Goal: Transaction & Acquisition: Book appointment/travel/reservation

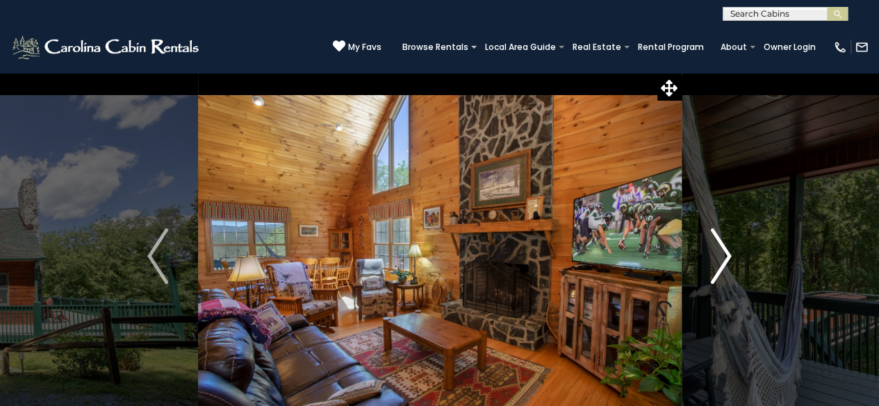
click at [727, 251] on img "Next" at bounding box center [721, 257] width 21 height 56
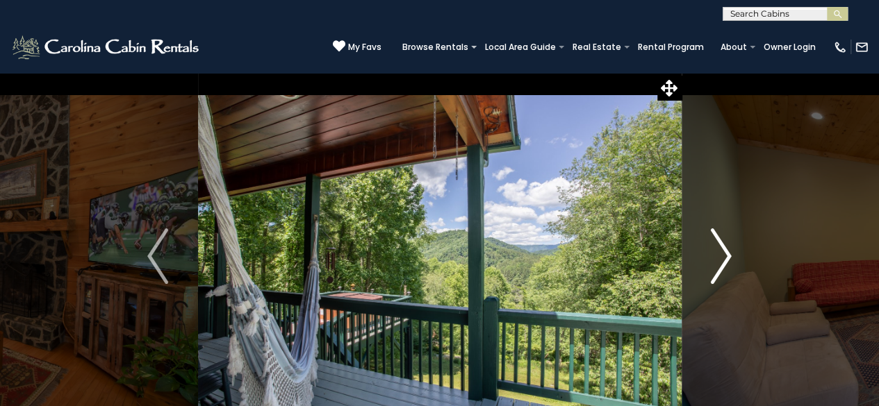
click at [727, 251] on img "Next" at bounding box center [721, 257] width 21 height 56
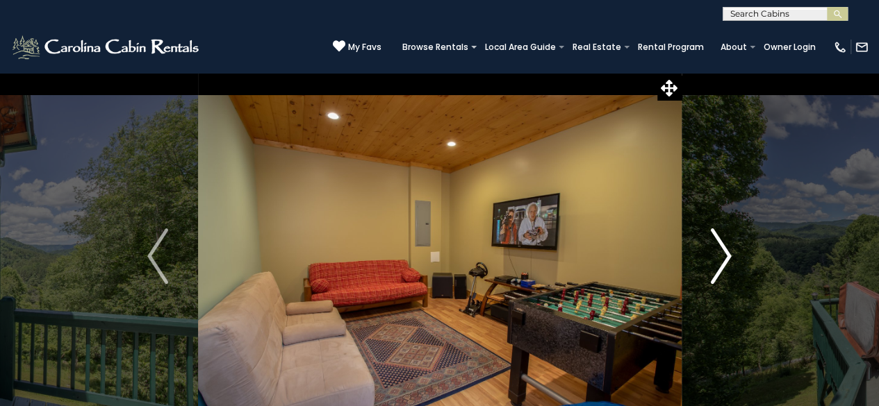
click at [727, 251] on img "Next" at bounding box center [721, 257] width 21 height 56
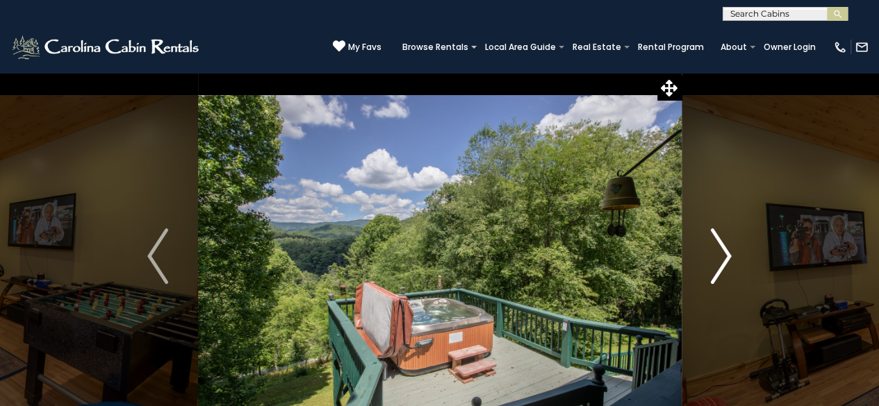
click at [727, 251] on img "Next" at bounding box center [721, 257] width 21 height 56
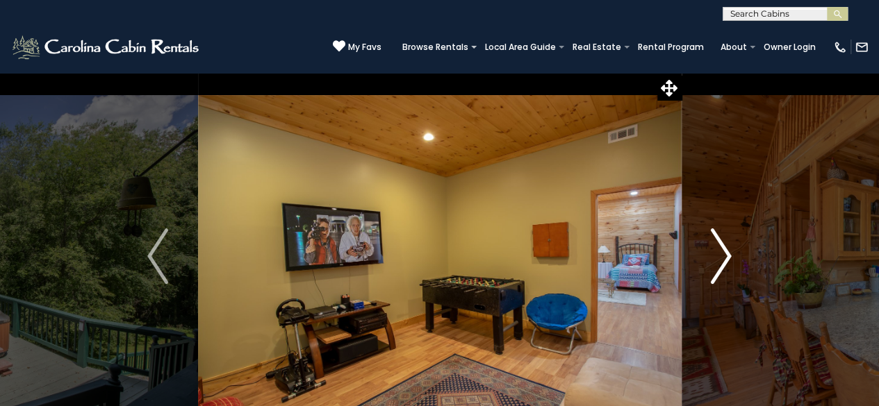
click at [727, 251] on img "Next" at bounding box center [721, 257] width 21 height 56
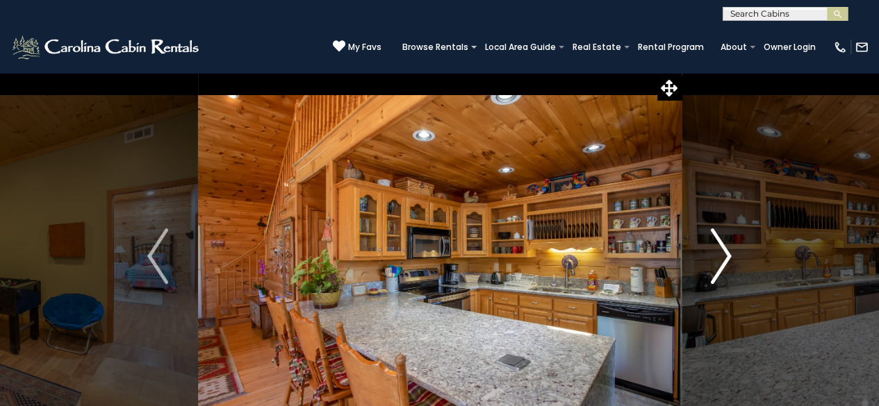
click at [727, 251] on img "Next" at bounding box center [721, 257] width 21 height 56
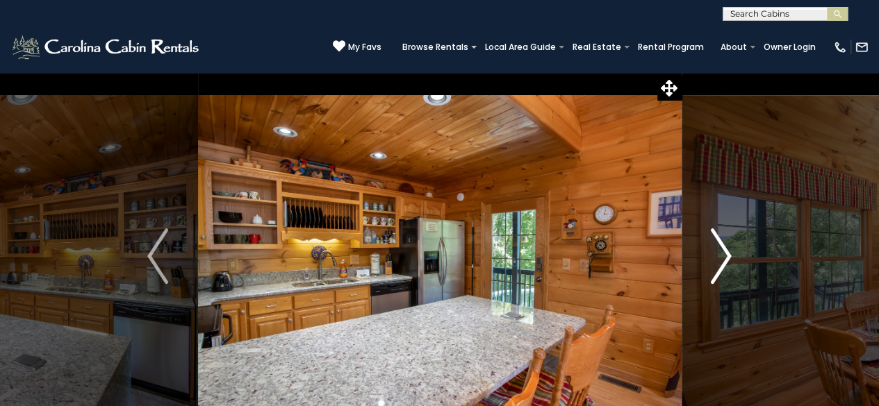
click at [727, 251] on img "Next" at bounding box center [721, 257] width 21 height 56
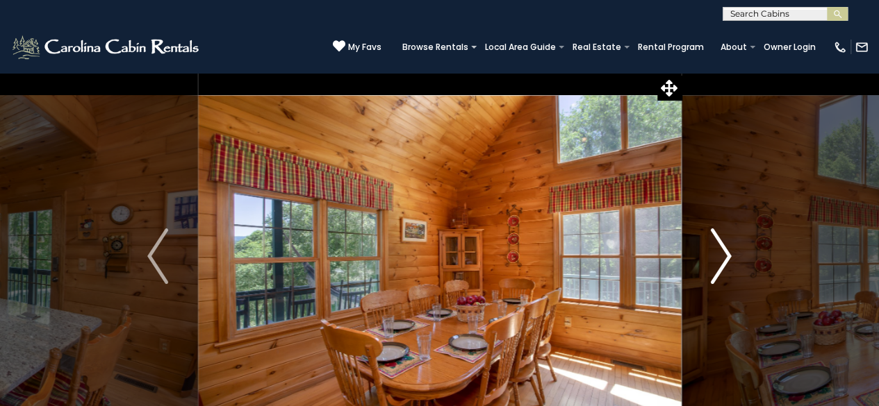
click at [727, 251] on img "Next" at bounding box center [721, 257] width 21 height 56
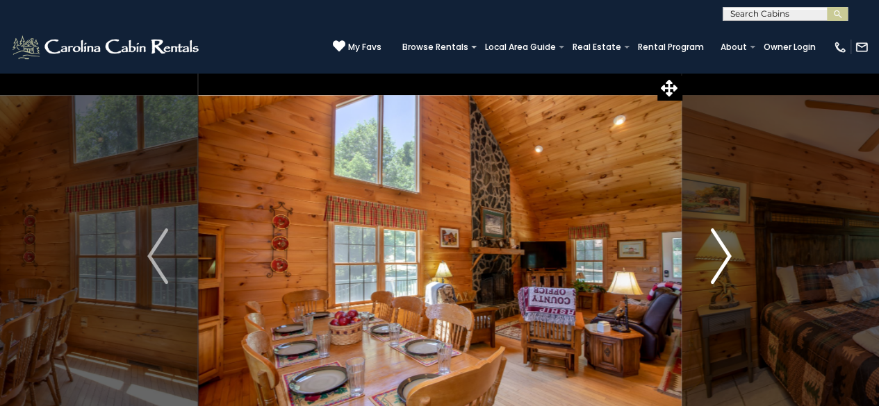
click at [727, 251] on img "Next" at bounding box center [721, 257] width 21 height 56
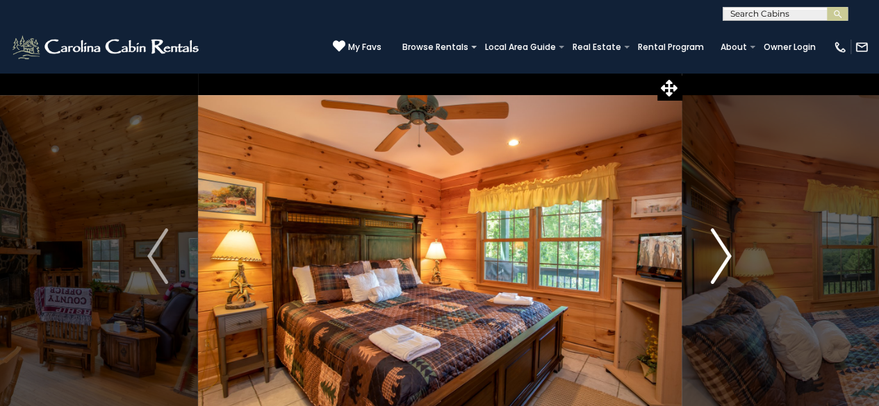
click at [727, 251] on img "Next" at bounding box center [721, 257] width 21 height 56
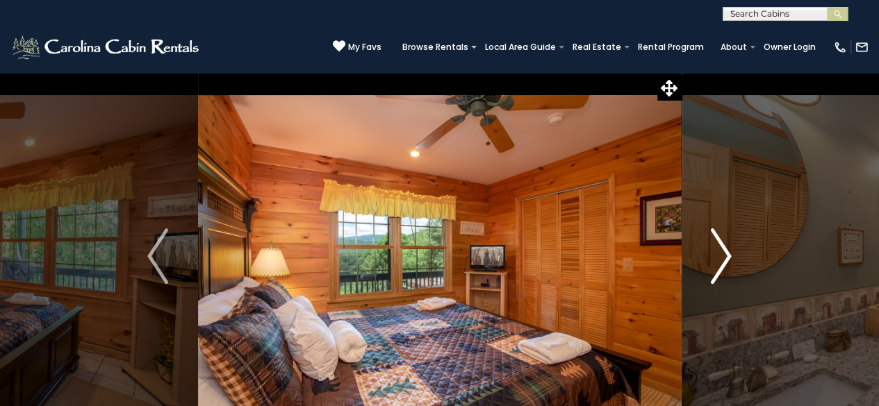
click at [727, 251] on img "Next" at bounding box center [721, 257] width 21 height 56
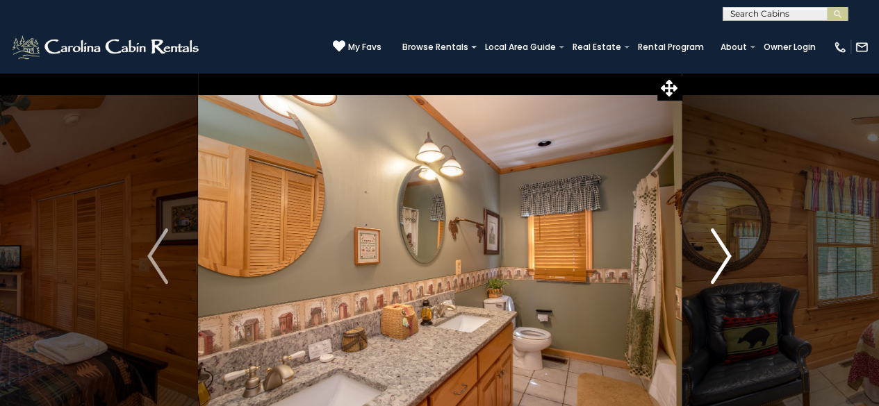
click at [728, 251] on img "Next" at bounding box center [721, 257] width 21 height 56
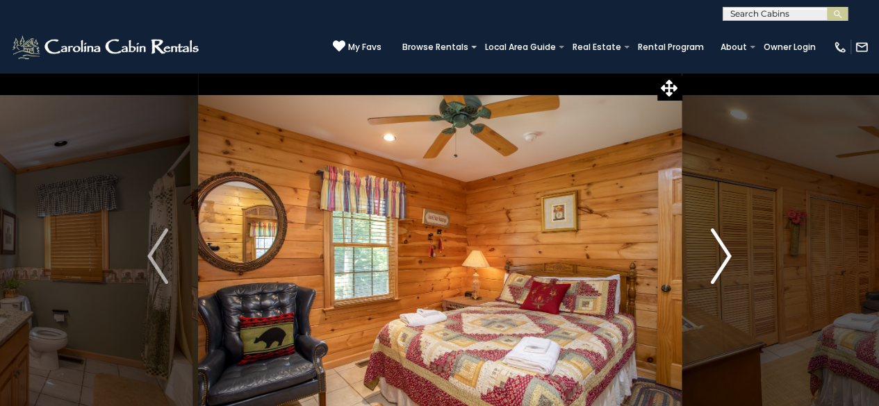
click at [728, 251] on img "Next" at bounding box center [721, 257] width 21 height 56
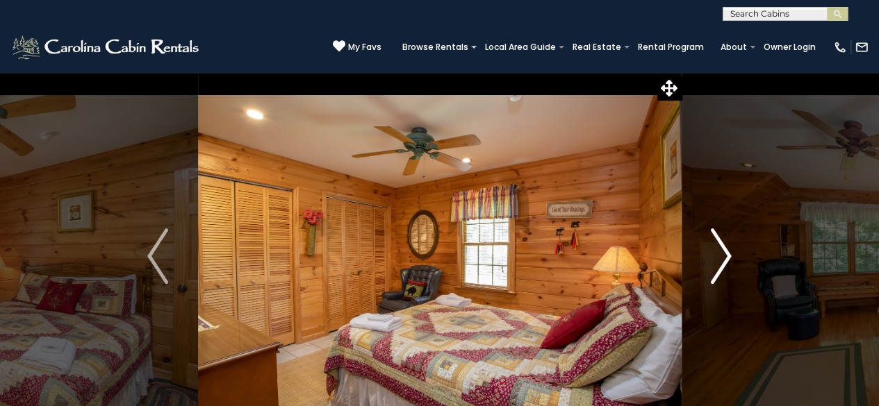
click at [728, 251] on img "Next" at bounding box center [721, 257] width 21 height 56
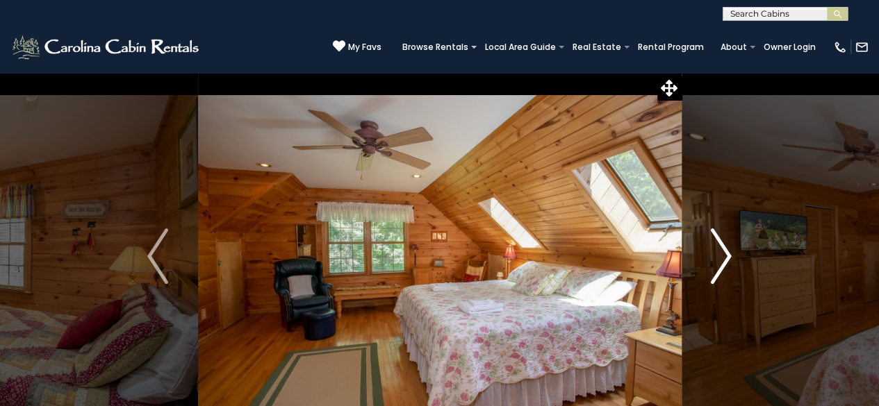
click at [728, 251] on img "Next" at bounding box center [721, 257] width 21 height 56
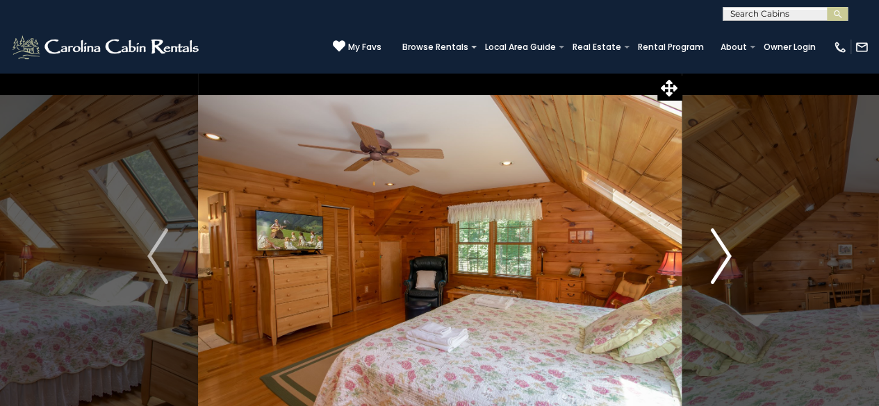
click at [728, 251] on img "Next" at bounding box center [721, 257] width 21 height 56
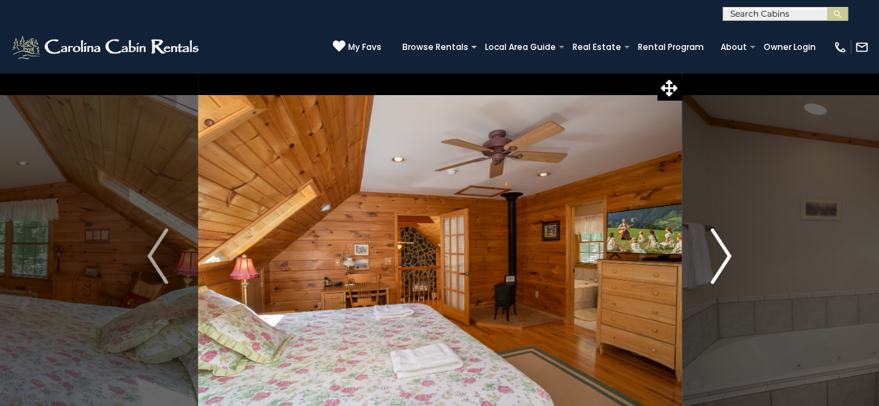
click at [728, 251] on img "Next" at bounding box center [721, 257] width 21 height 56
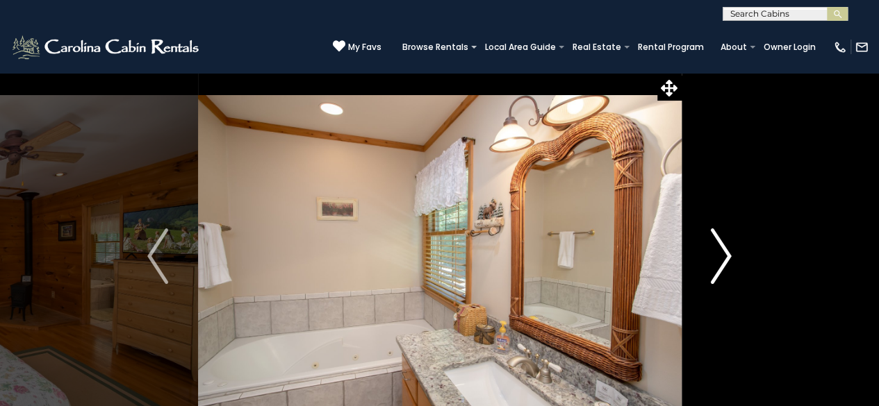
click at [728, 251] on img "Next" at bounding box center [721, 257] width 21 height 56
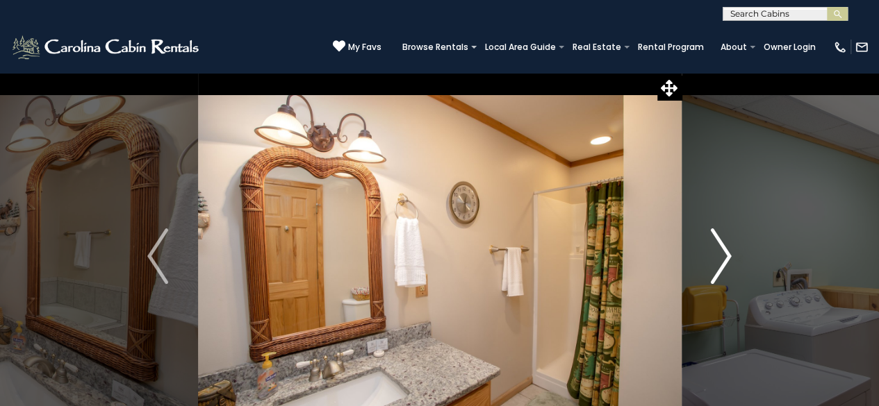
click at [728, 251] on img "Next" at bounding box center [721, 257] width 21 height 56
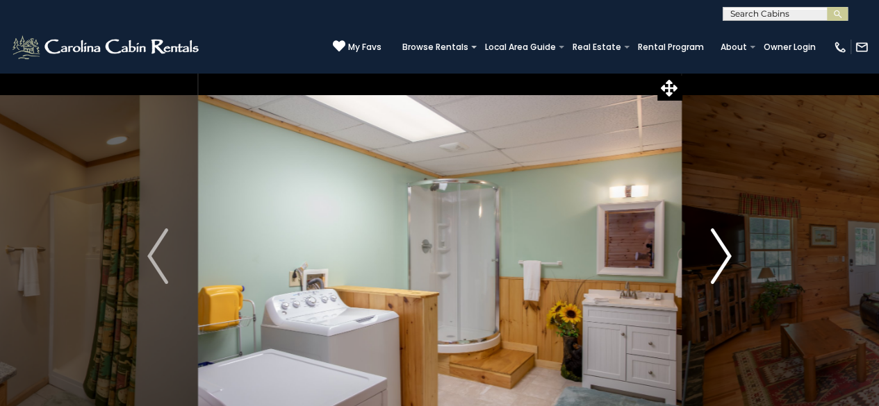
click at [728, 251] on img "Next" at bounding box center [721, 257] width 21 height 56
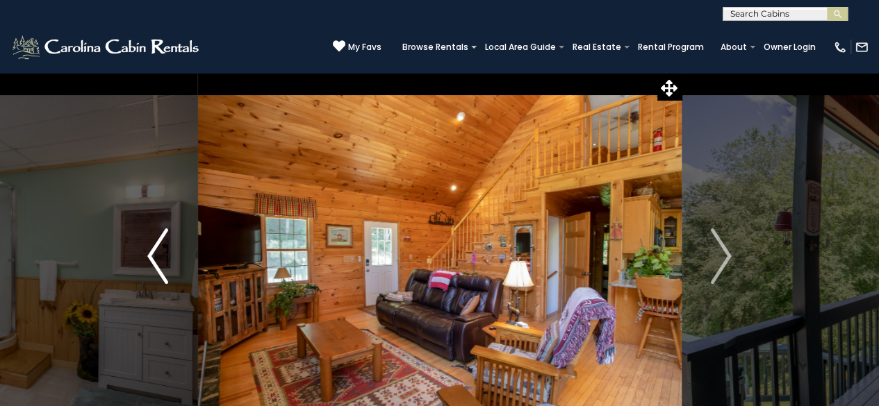
click at [138, 238] on button "Previous" at bounding box center [158, 256] width 80 height 368
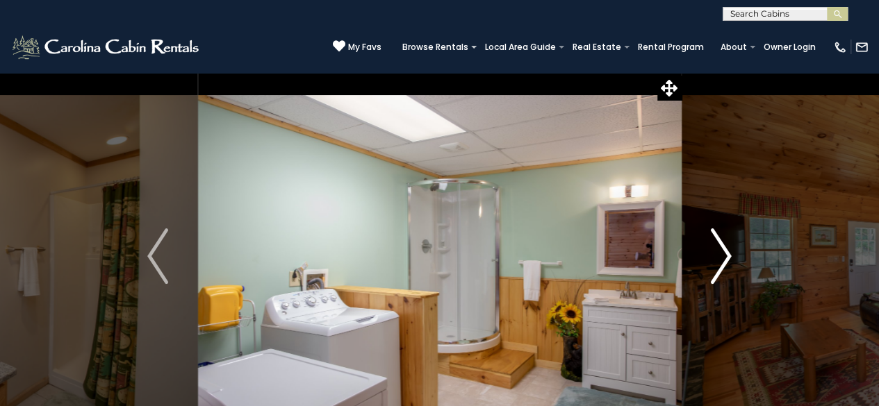
click at [704, 262] on button "Next" at bounding box center [721, 256] width 80 height 368
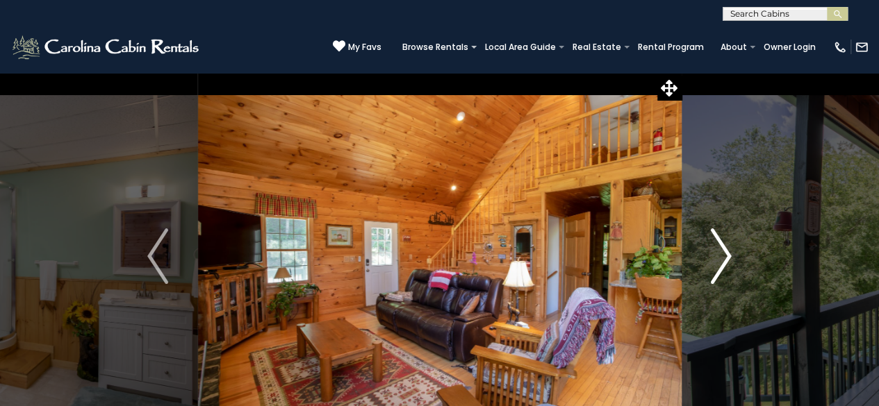
click at [721, 260] on img "Next" at bounding box center [721, 257] width 21 height 56
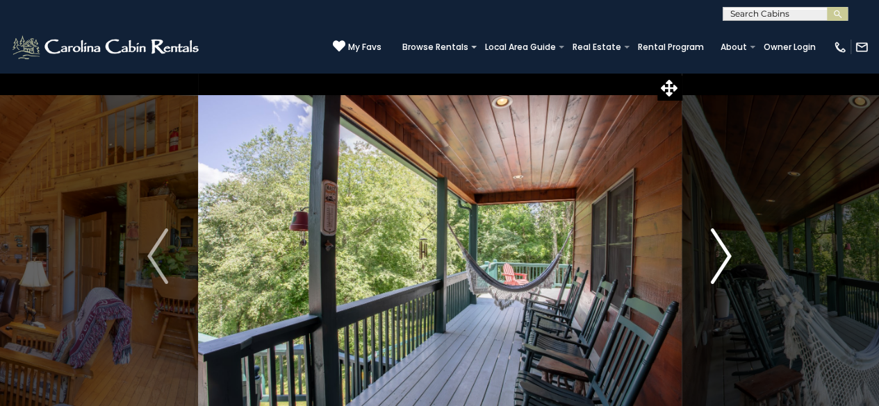
click at [721, 260] on img "Next" at bounding box center [721, 257] width 21 height 56
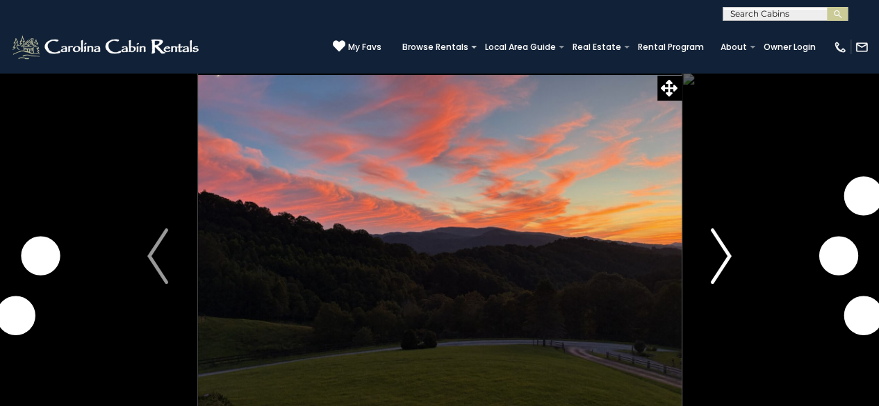
click at [716, 247] on img "Next" at bounding box center [721, 257] width 21 height 56
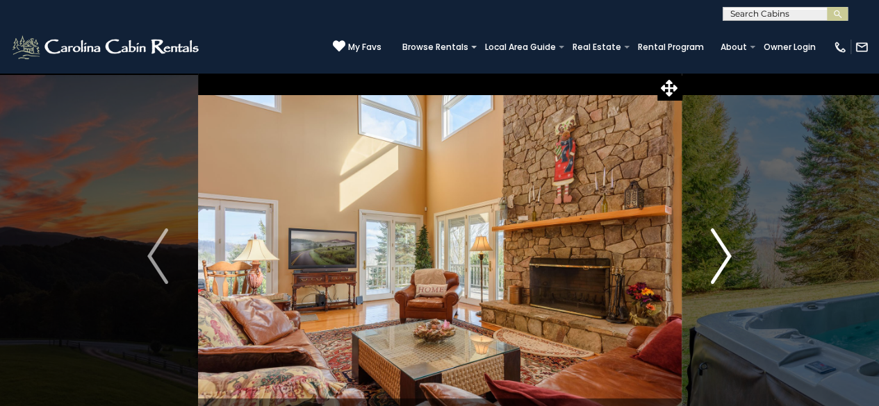
click at [713, 249] on img "Next" at bounding box center [721, 257] width 21 height 56
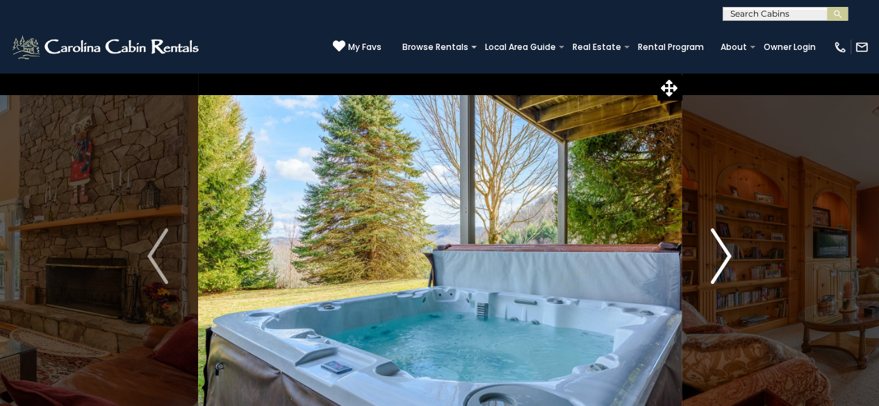
click at [713, 249] on img "Next" at bounding box center [721, 257] width 21 height 56
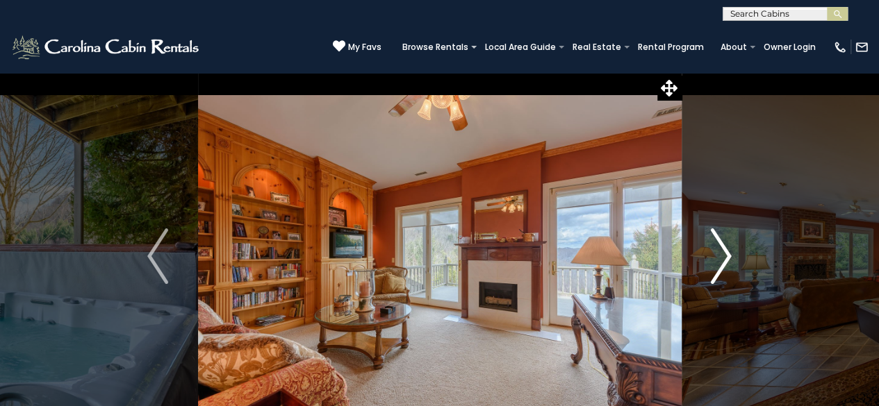
click at [713, 249] on img "Next" at bounding box center [721, 257] width 21 height 56
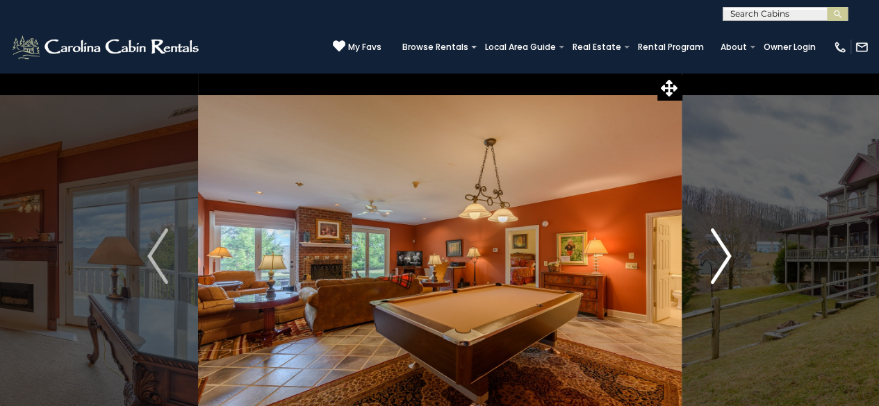
click at [713, 250] on img "Next" at bounding box center [721, 257] width 21 height 56
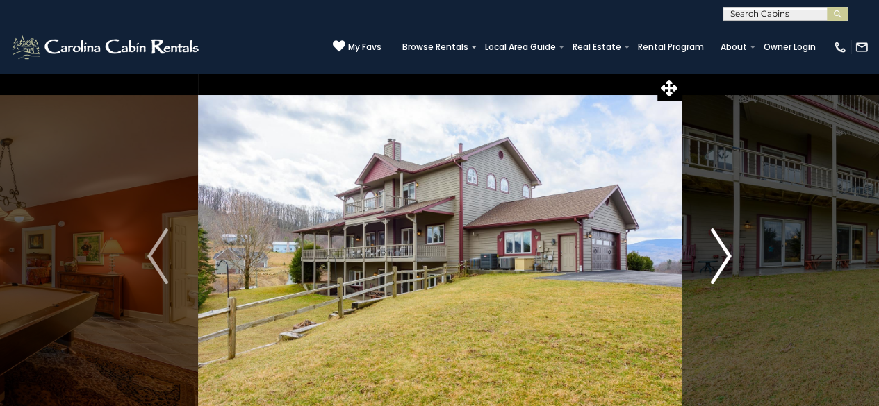
click at [713, 251] on img "Next" at bounding box center [721, 257] width 21 height 56
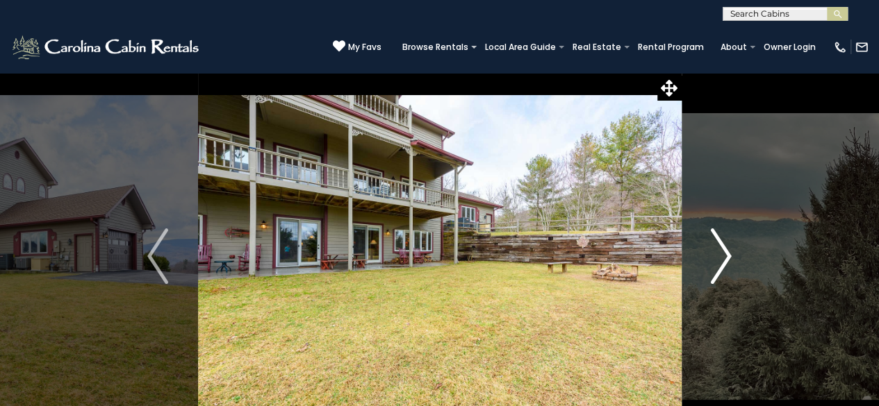
click at [713, 251] on img "Next" at bounding box center [721, 257] width 21 height 56
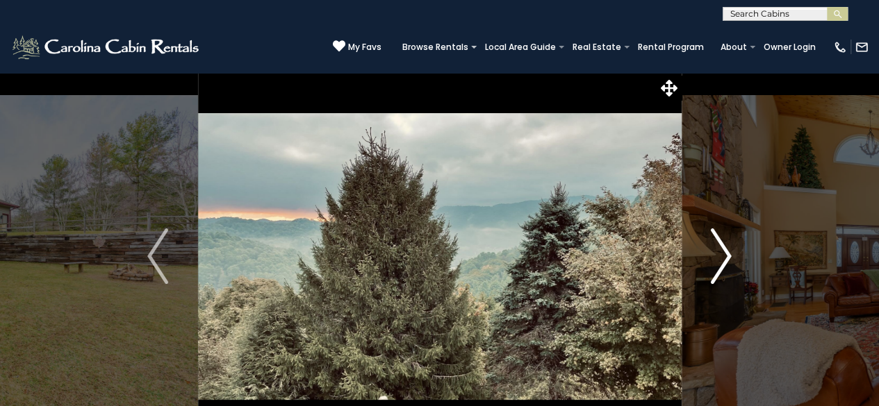
click at [713, 252] on img "Next" at bounding box center [721, 257] width 21 height 56
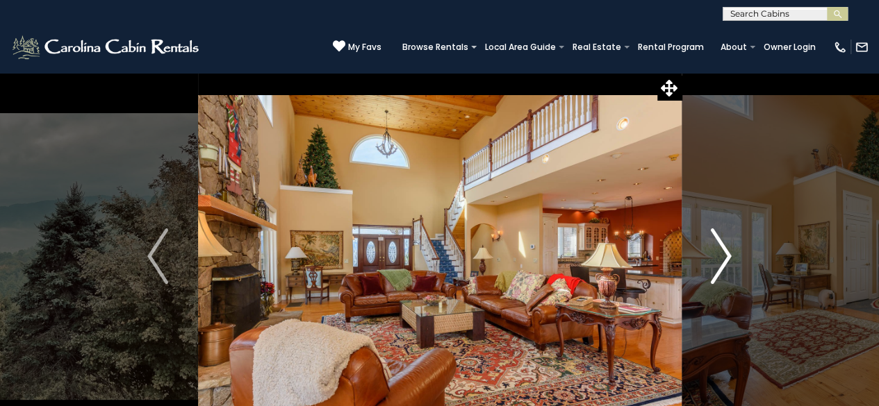
click at [713, 252] on img "Next" at bounding box center [721, 257] width 21 height 56
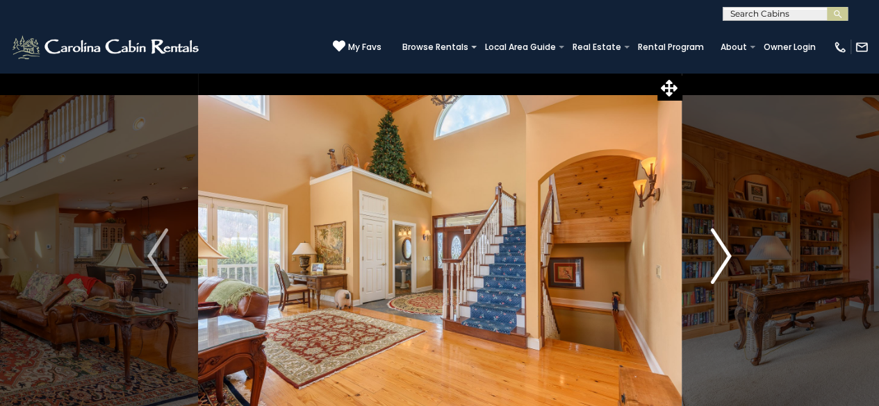
click at [713, 252] on img "Next" at bounding box center [721, 257] width 21 height 56
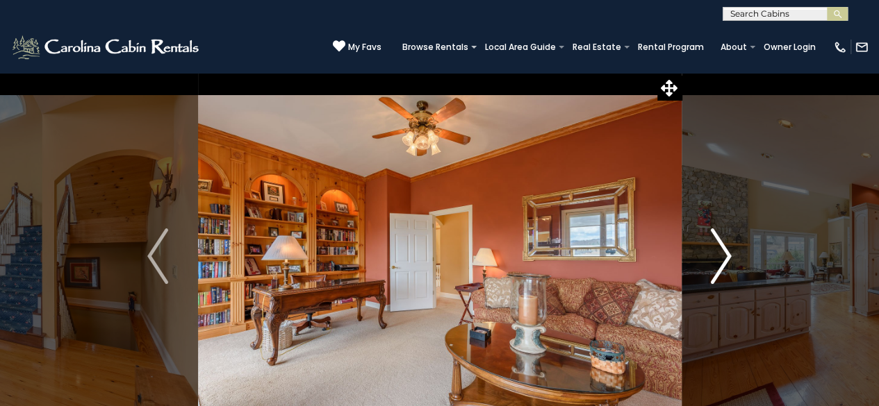
click at [713, 252] on img "Next" at bounding box center [721, 257] width 21 height 56
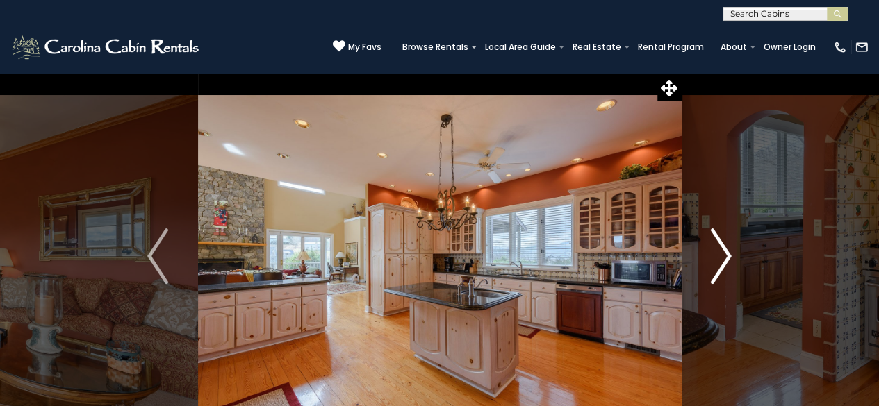
click at [713, 252] on img "Next" at bounding box center [721, 257] width 21 height 56
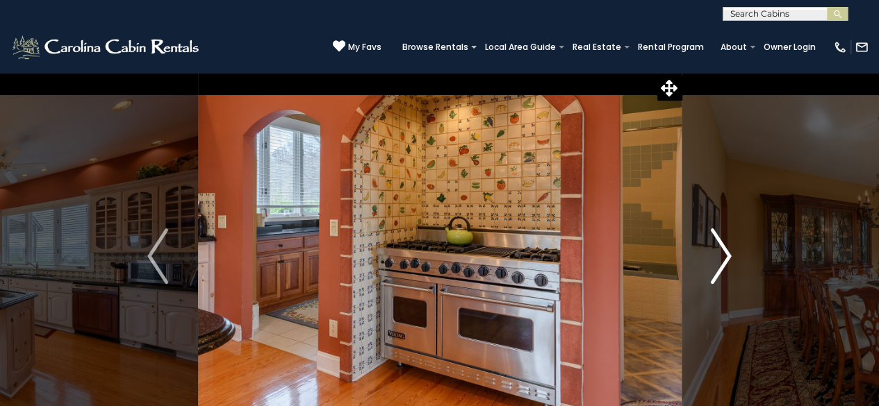
click at [713, 252] on img "Next" at bounding box center [721, 257] width 21 height 56
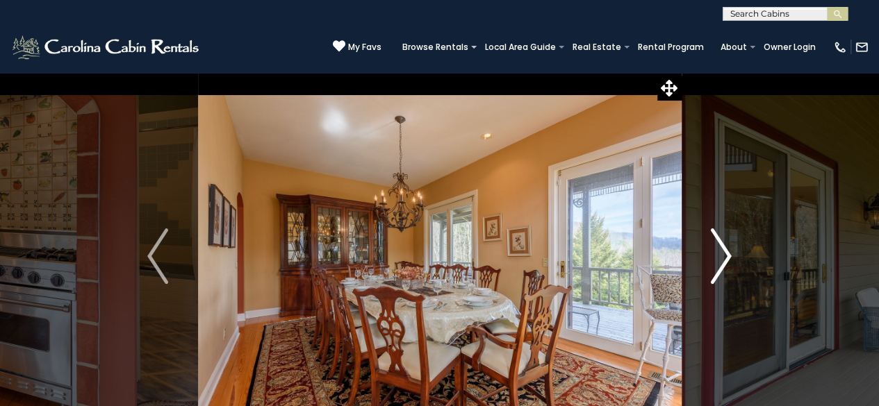
click at [713, 253] on img "Next" at bounding box center [721, 257] width 21 height 56
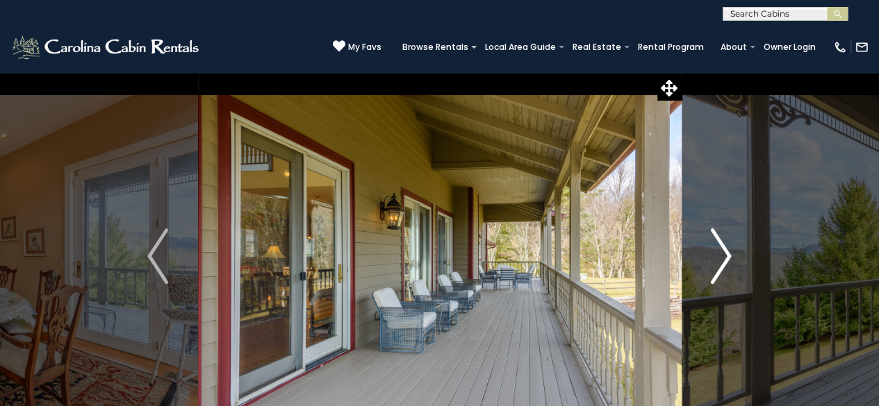
click at [713, 253] on img "Next" at bounding box center [721, 257] width 21 height 56
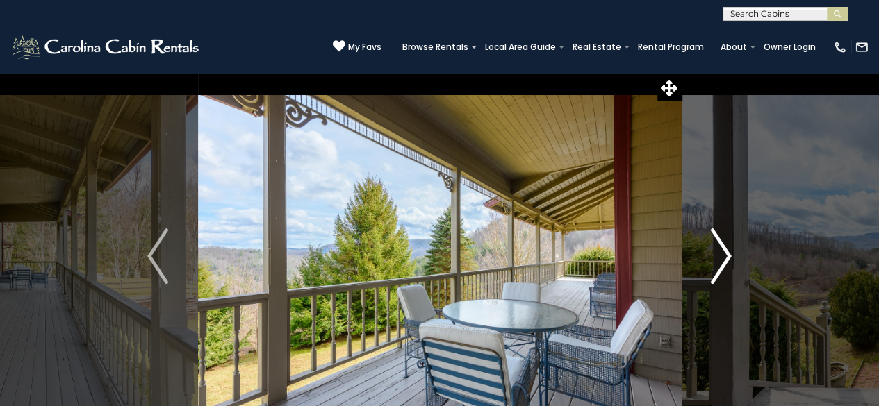
click at [713, 253] on img "Next" at bounding box center [721, 257] width 21 height 56
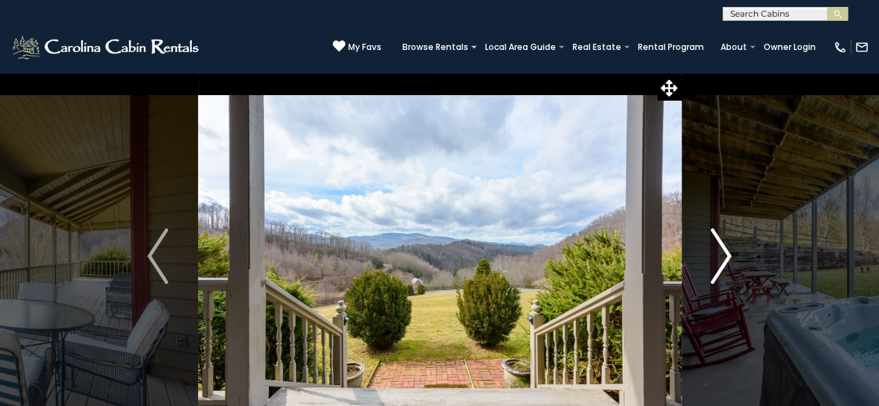
click at [713, 253] on img "Next" at bounding box center [721, 257] width 21 height 56
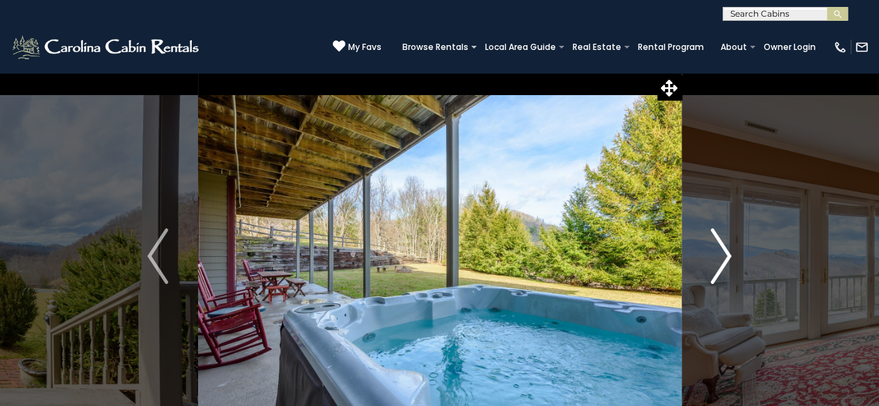
click at [713, 254] on img "Next" at bounding box center [721, 257] width 21 height 56
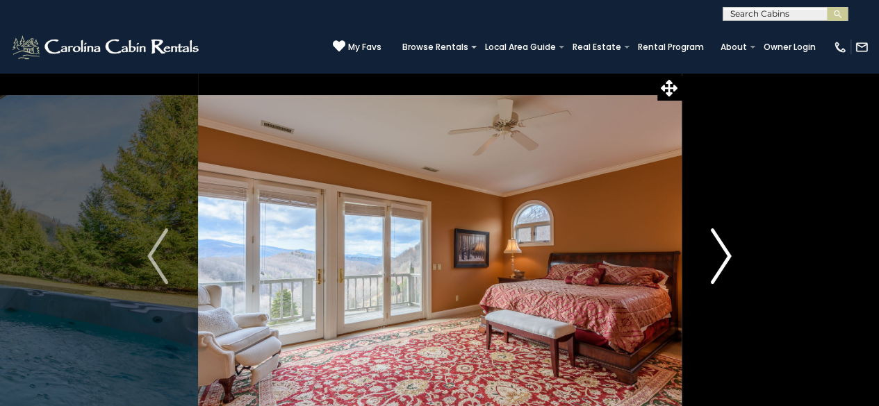
click at [714, 255] on img "Next" at bounding box center [721, 257] width 21 height 56
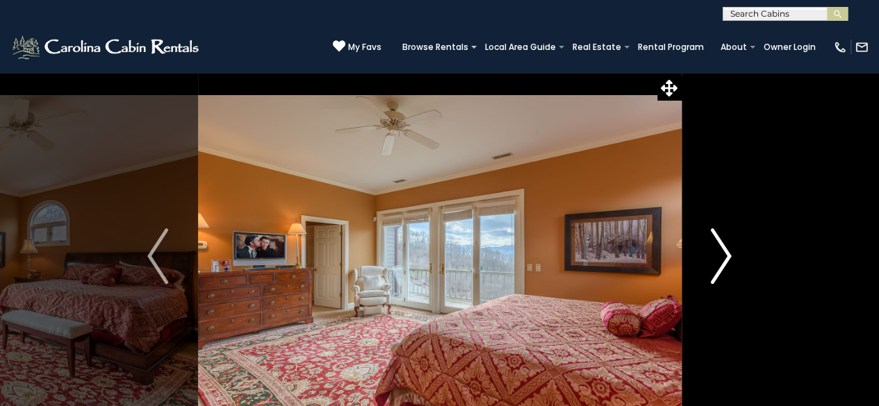
click at [714, 255] on img "Next" at bounding box center [721, 257] width 21 height 56
